Goal: Task Accomplishment & Management: Manage account settings

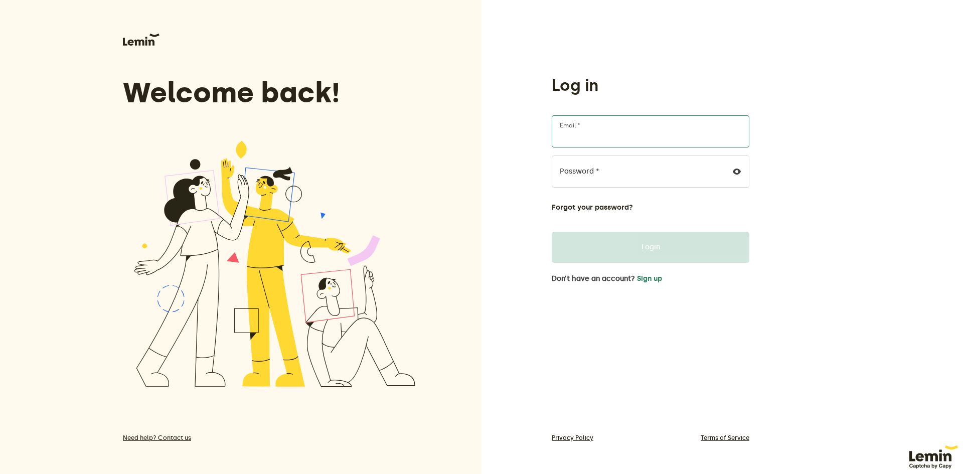
click at [626, 136] on input "Email *" at bounding box center [651, 131] width 198 height 32
type input "[EMAIL_ADDRESS][DOMAIN_NAME]"
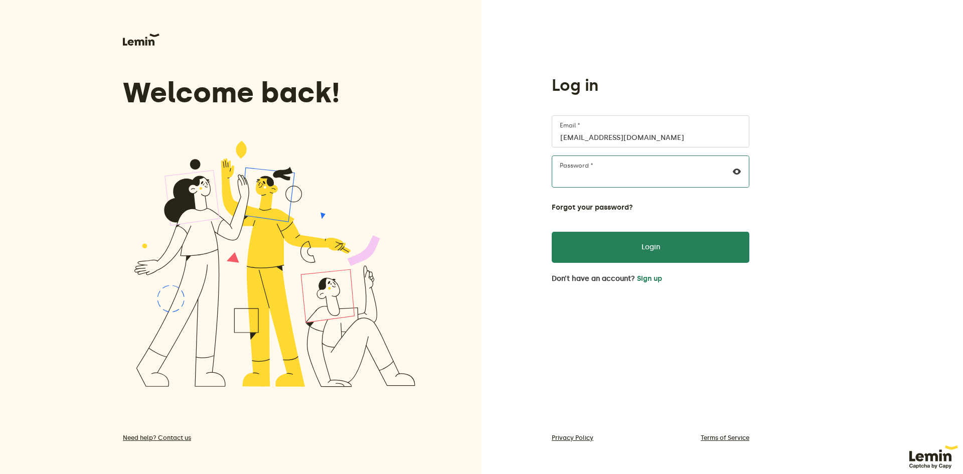
click at [552, 232] on button "Login" at bounding box center [651, 247] width 198 height 31
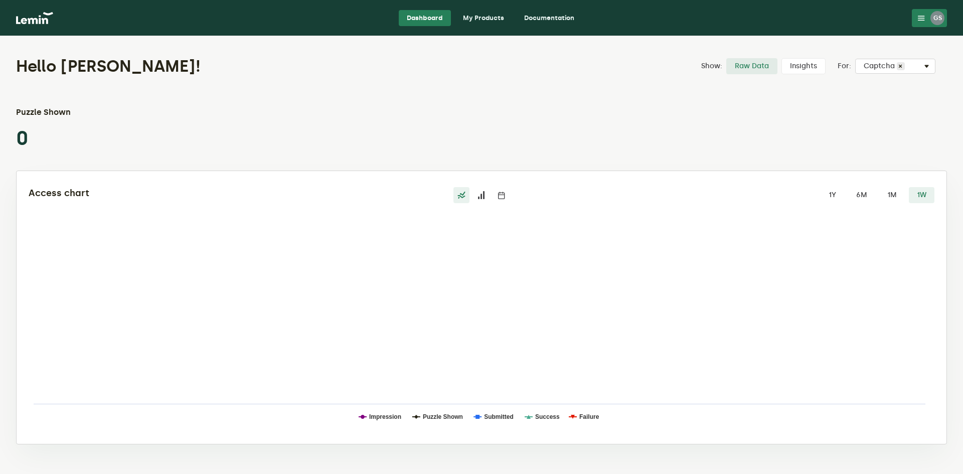
click at [924, 21] on icon at bounding box center [922, 18] width 8 height 8
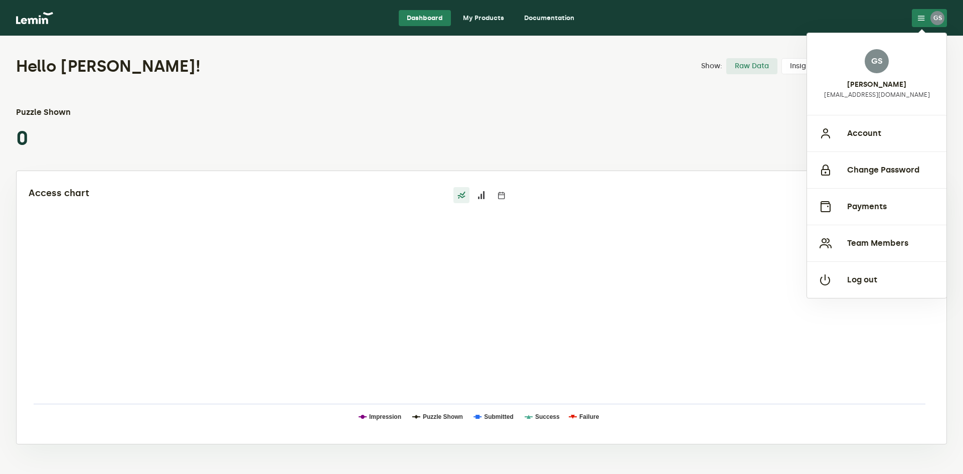
click at [499, 19] on link "My Products" at bounding box center [483, 18] width 57 height 16
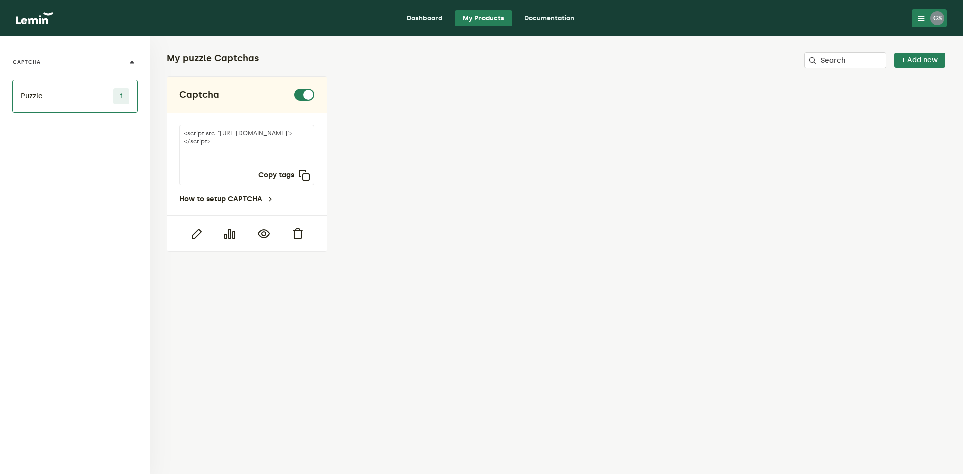
click at [923, 20] on icon at bounding box center [922, 18] width 8 height 8
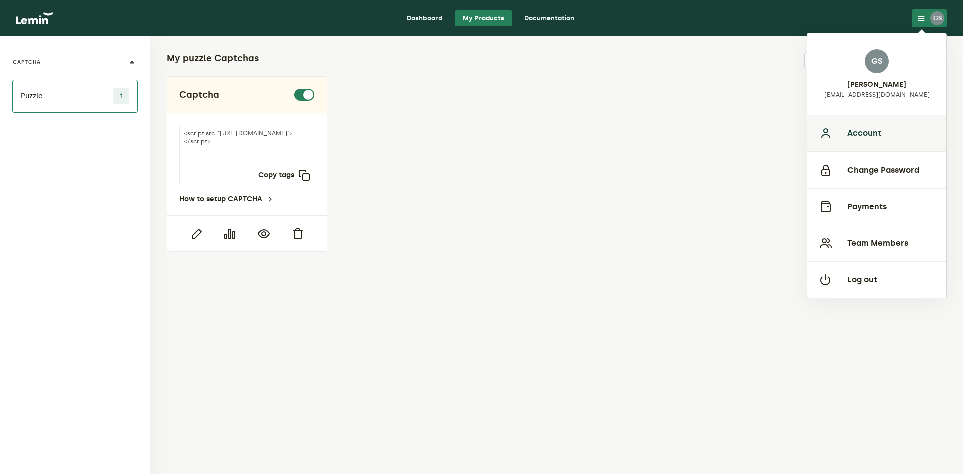
click at [899, 148] on button "Account" at bounding box center [876, 133] width 139 height 37
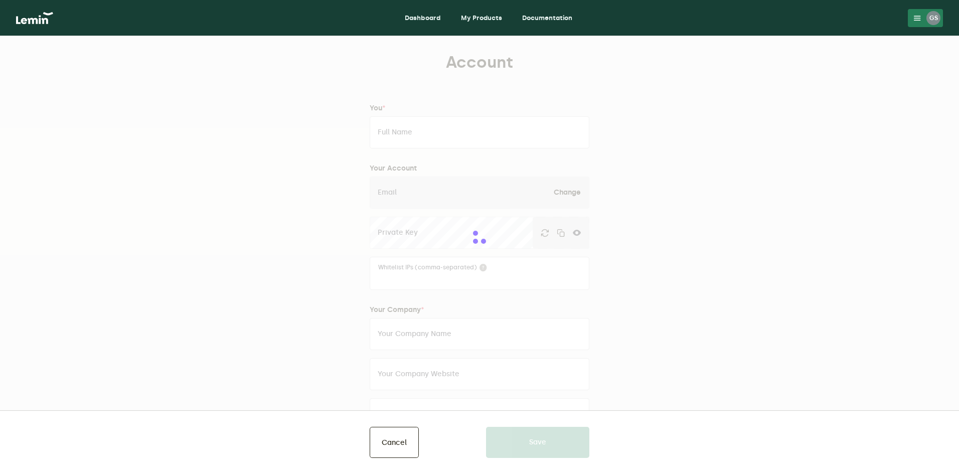
type input "[PERSON_NAME]"
type input "[EMAIL_ADDRESS][DOMAIN_NAME]"
type input "sephorapargum"
type input "[URL][DOMAIN_NAME]"
type input "[PHONE_NUMBER]"
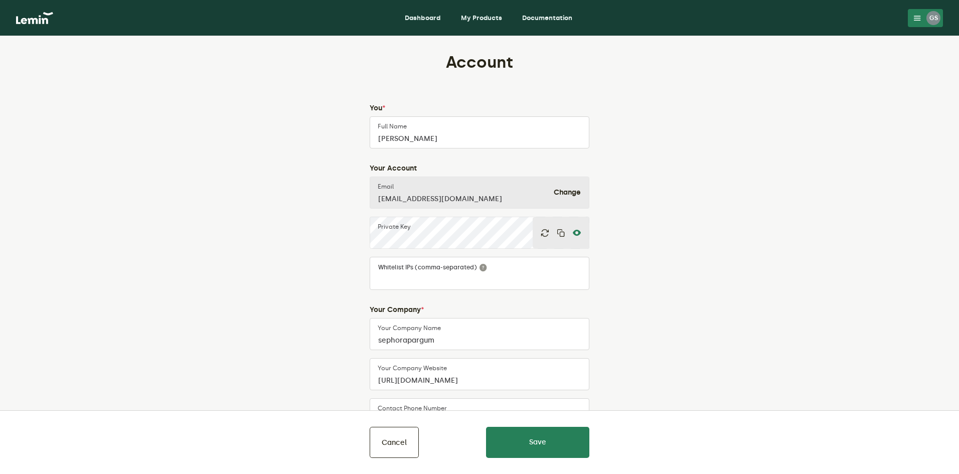
click at [579, 230] on icon at bounding box center [577, 233] width 8 height 8
click at [561, 229] on icon "button" at bounding box center [561, 233] width 8 height 8
click at [473, 10] on link "My Products" at bounding box center [481, 18] width 57 height 16
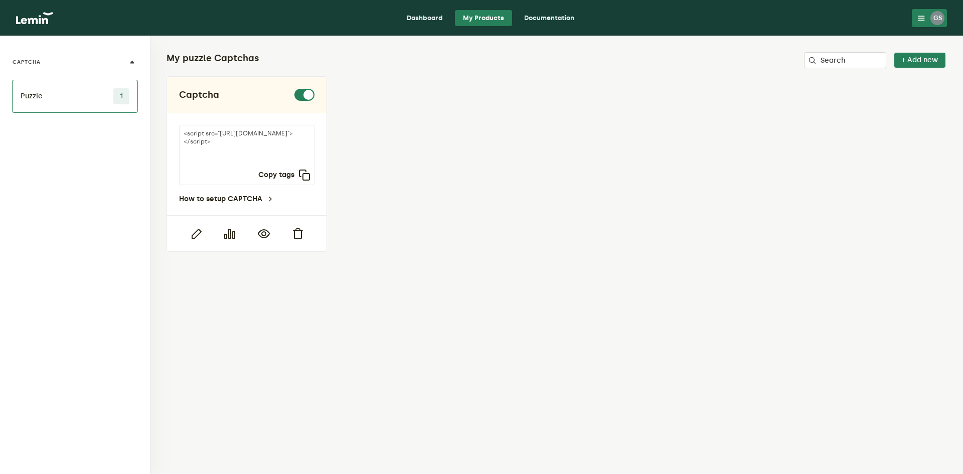
click at [446, 20] on link "Dashboard" at bounding box center [425, 18] width 52 height 16
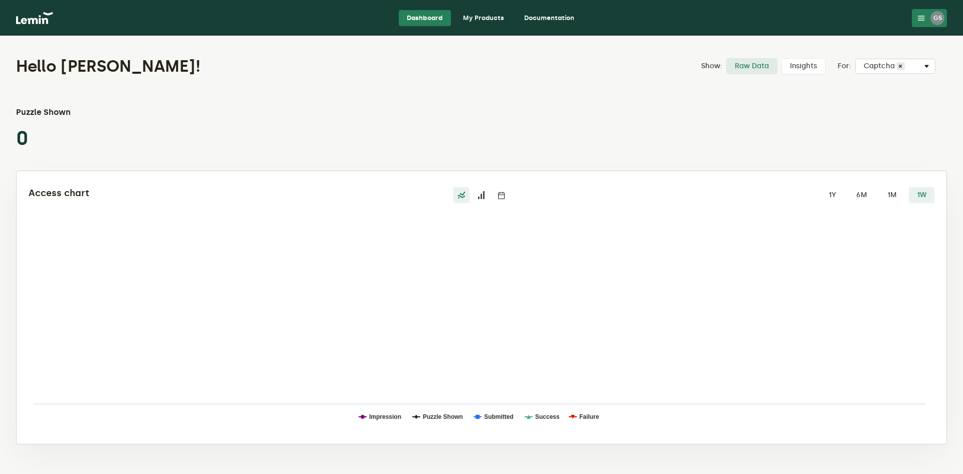
click at [930, 19] on button "GS" at bounding box center [929, 18] width 35 height 18
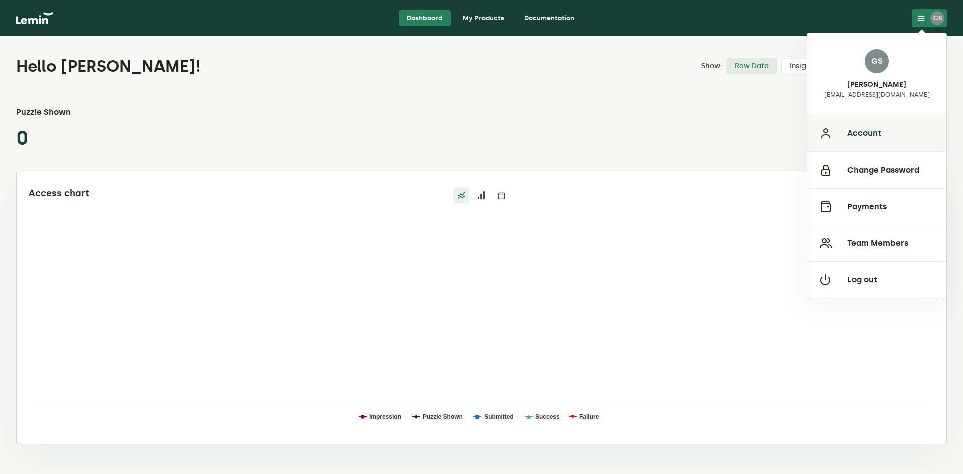
click at [864, 132] on button "Account" at bounding box center [876, 133] width 139 height 37
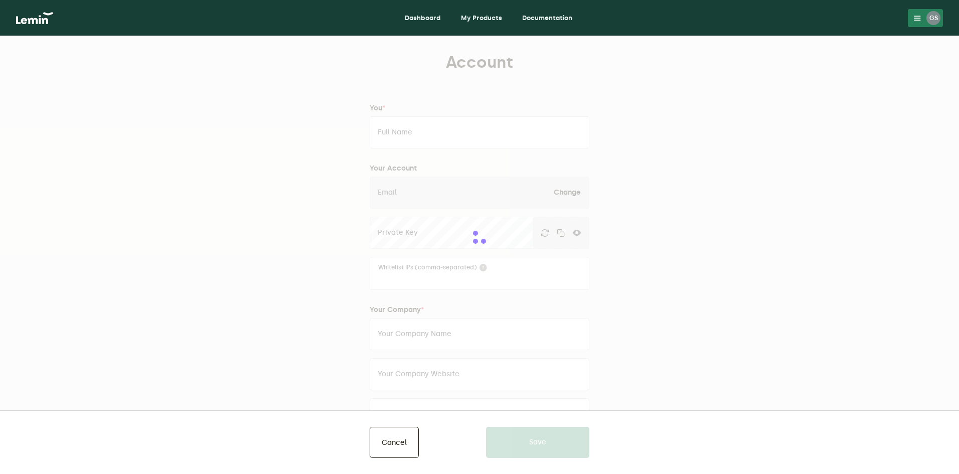
type input "[PERSON_NAME]"
type input "[EMAIL_ADDRESS][DOMAIN_NAME]"
type input "sephorapargum"
type input "[URL][DOMAIN_NAME]"
type input "[PHONE_NUMBER]"
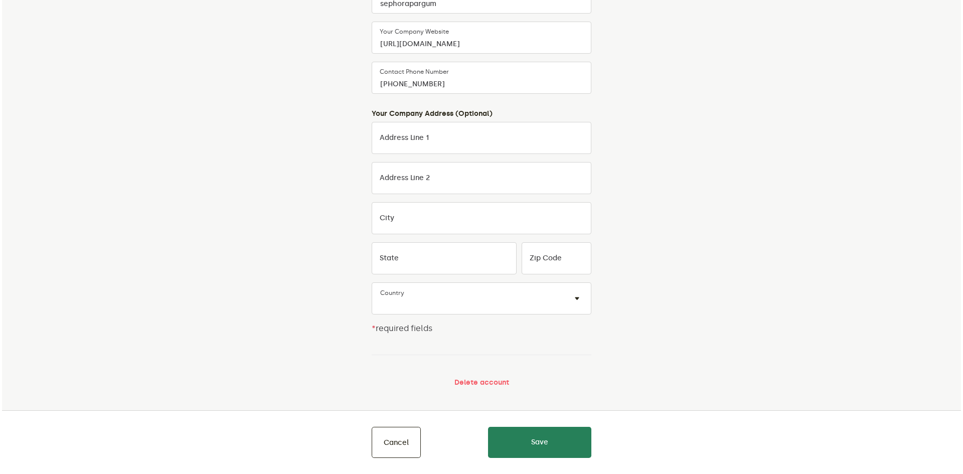
scroll to position [339, 0]
click at [477, 380] on button "Delete account" at bounding box center [480, 380] width 55 height 8
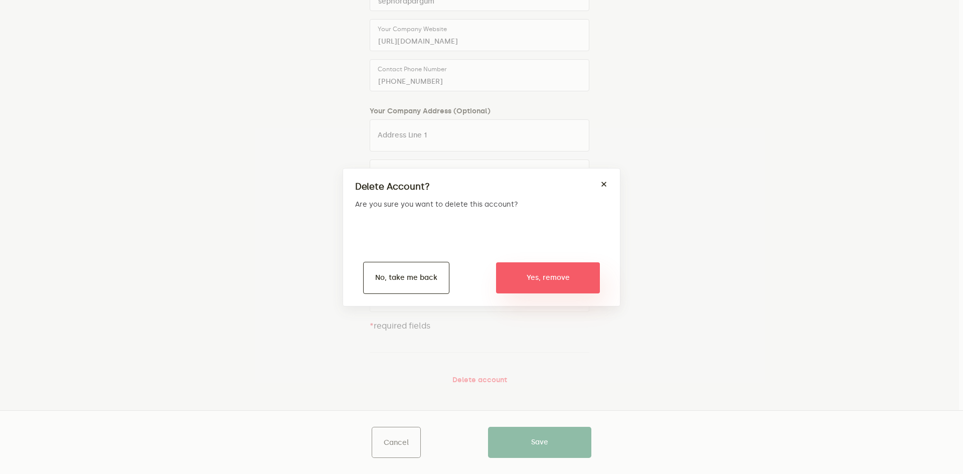
click at [536, 282] on button "Yes, remove" at bounding box center [548, 277] width 104 height 31
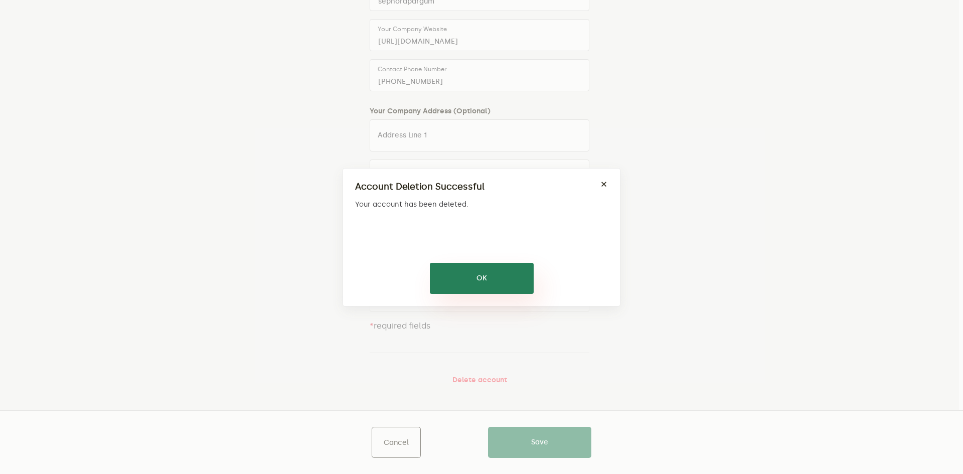
click at [492, 268] on button "OK" at bounding box center [482, 278] width 104 height 31
